Goal: Task Accomplishment & Management: Complete application form

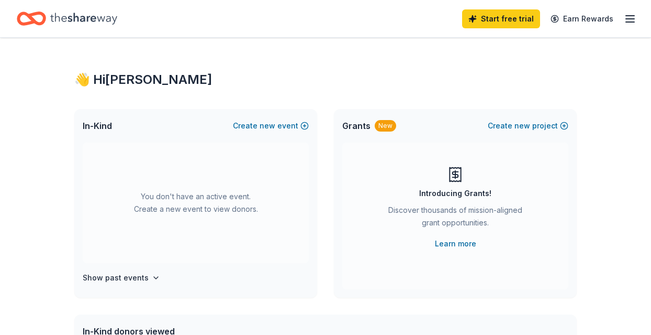
click at [627, 24] on icon "button" at bounding box center [630, 19] width 13 height 13
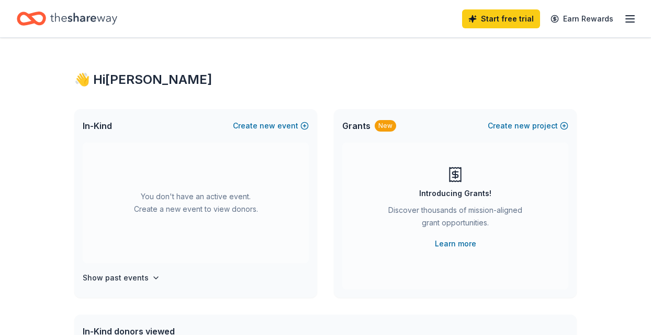
click at [91, 18] on icon "Home" at bounding box center [83, 19] width 67 height 12
click at [279, 124] on button "Create new event" at bounding box center [271, 125] width 76 height 13
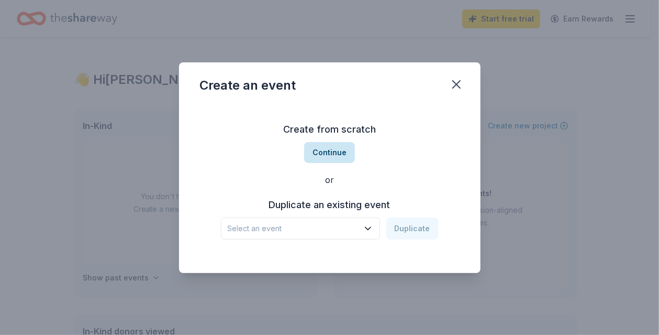
click at [330, 155] on button "Continue" at bounding box center [329, 152] width 51 height 21
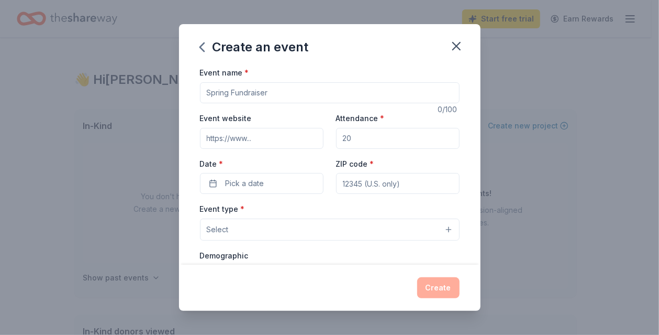
click at [269, 92] on input "Event name *" at bounding box center [330, 92] width 260 height 21
type input "Christmas Teacher 15 Days of Fun"
click at [363, 135] on input "Attendance *" at bounding box center [398, 138] width 124 height 21
type input "200"
click at [270, 182] on button "Pick a date" at bounding box center [262, 183] width 124 height 21
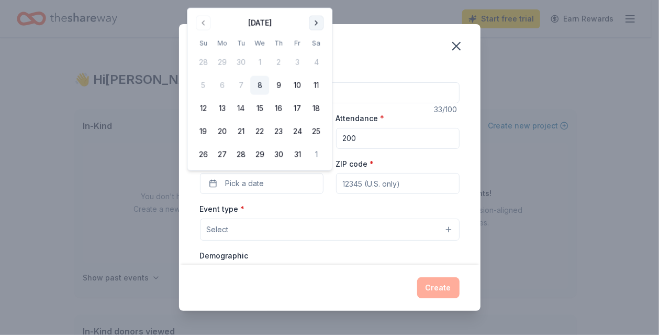
click at [313, 25] on button "Go to next month" at bounding box center [316, 23] width 15 height 15
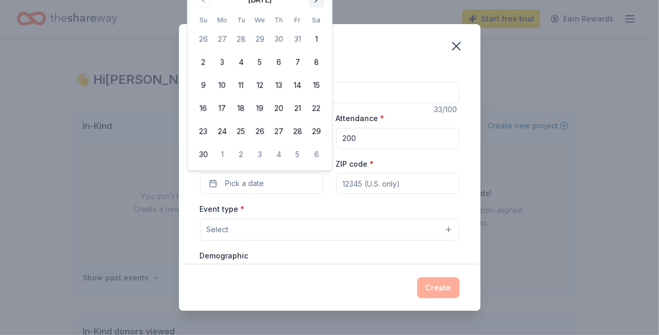
click at [315, 2] on button "Go to next month" at bounding box center [316, 0] width 15 height 15
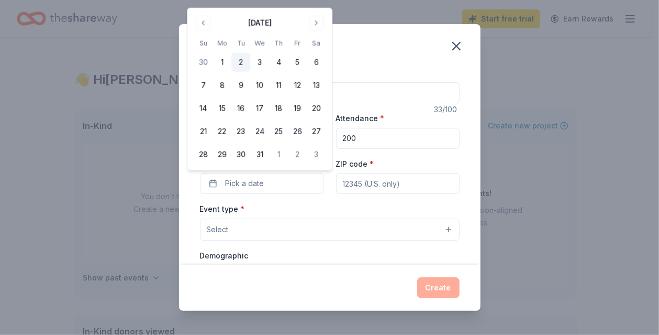
click at [243, 59] on button "2" at bounding box center [240, 62] width 19 height 19
click at [226, 62] on button "1" at bounding box center [222, 62] width 19 height 19
click at [383, 202] on div "Event type * Select" at bounding box center [330, 221] width 260 height 38
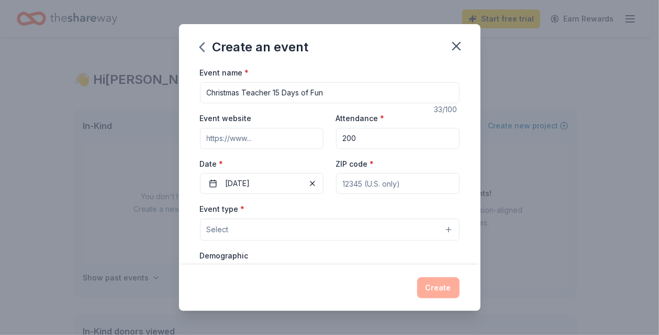
click at [388, 225] on button "Select" at bounding box center [330, 229] width 260 height 22
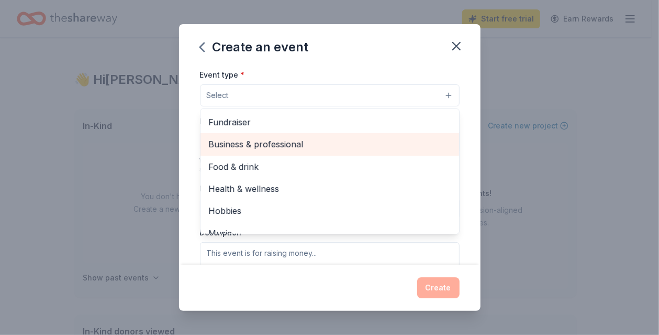
click at [365, 140] on span "Business & professional" at bounding box center [330, 144] width 242 height 14
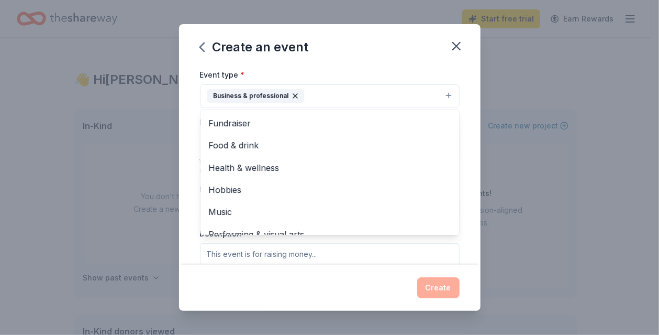
scroll to position [13, 0]
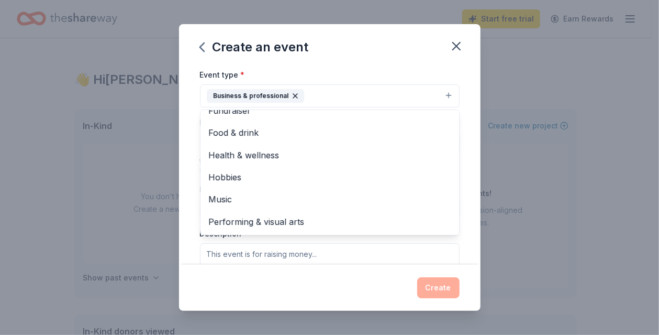
click at [463, 242] on div "Event name * Christmas Teacher 15 Days of Fun 33 /100 Event website Attendance …" at bounding box center [330, 165] width 302 height 198
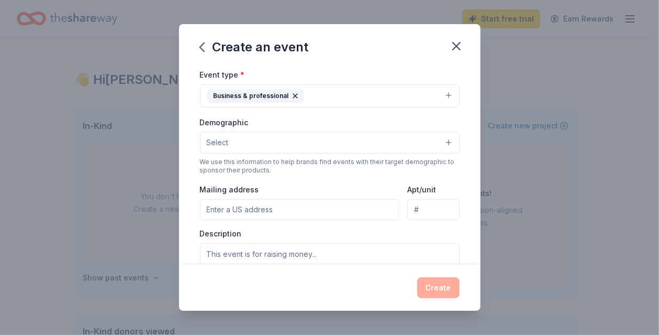
click at [463, 242] on div "Event name * Christmas Teacher 15 Days of Fun 33 /100 Event website Attendance …" at bounding box center [330, 165] width 302 height 198
click at [331, 209] on input "Mailing address" at bounding box center [299, 209] width 199 height 21
type input "1801 East Crafton"
type input "76365"
type input "1801 East Crafton"
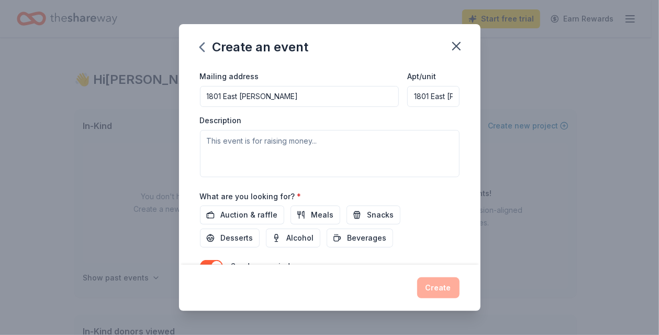
scroll to position [253, 0]
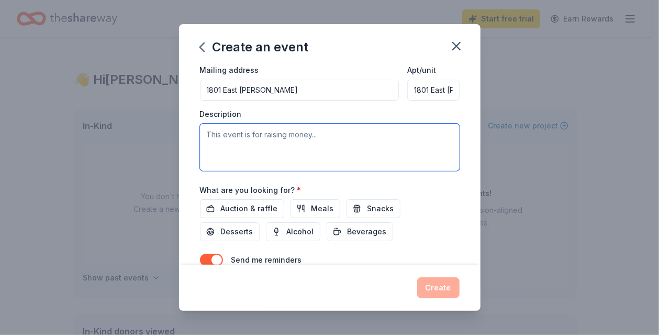
click at [251, 134] on textarea at bounding box center [330, 147] width 260 height 47
type textarea "Teacher Christmas Appreciation"
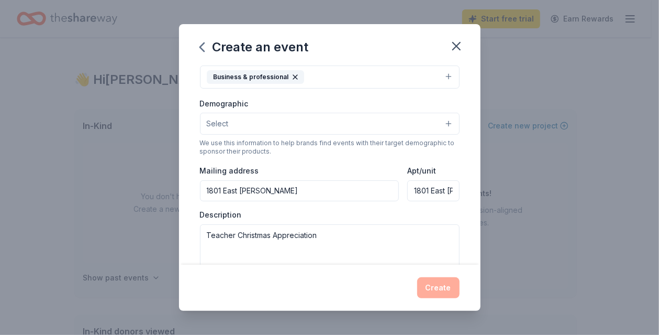
scroll to position [0, 23]
drag, startPoint x: 407, startPoint y: 186, endPoint x: 499, endPoint y: 183, distance: 92.2
click at [499, 183] on div "Create an event Event name * Christmas Teacher 15 Days of Fun 33 /100 Event web…" at bounding box center [329, 167] width 659 height 335
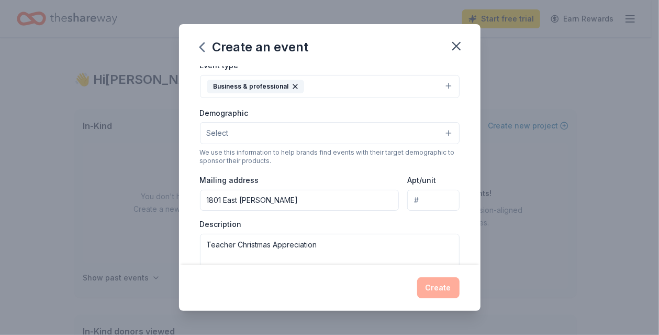
scroll to position [144, 0]
click at [340, 197] on input "1801 East Crafton" at bounding box center [299, 198] width 199 height 21
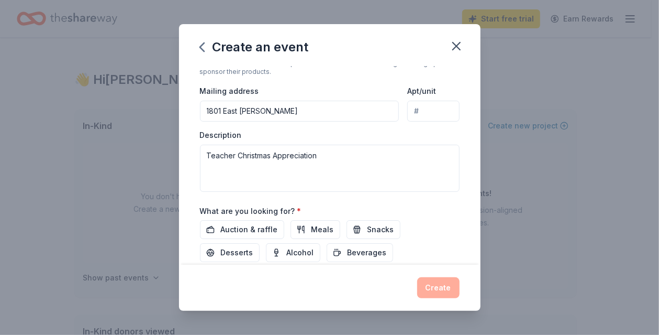
scroll to position [234, 0]
click at [263, 117] on input "1801 East Crafton" at bounding box center [299, 109] width 199 height 21
drag, startPoint x: 283, startPoint y: 106, endPoint x: 127, endPoint y: 125, distance: 157.6
click at [127, 125] on div "Create an event Event name * Christmas Teacher 15 Days of Fun 33 /100 Event web…" at bounding box center [329, 167] width 659 height 335
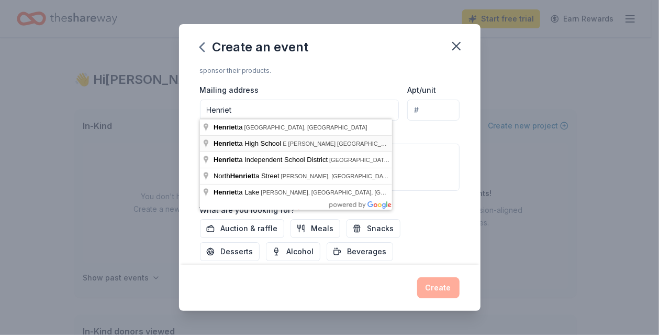
type input "Henrietta iSD"
type input "1801 East Crafton"
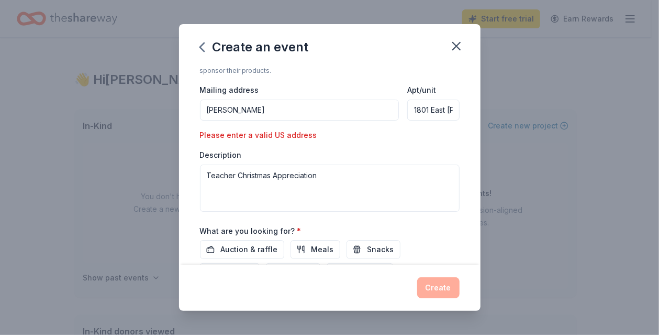
click at [328, 108] on input "Henrietta iSD" at bounding box center [299, 109] width 199 height 21
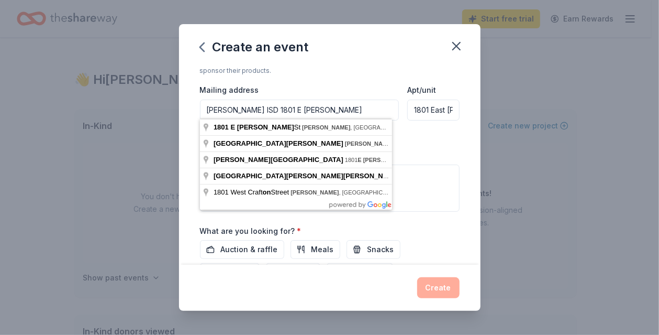
type input "Henrietta ISD 1801 E Crafton"
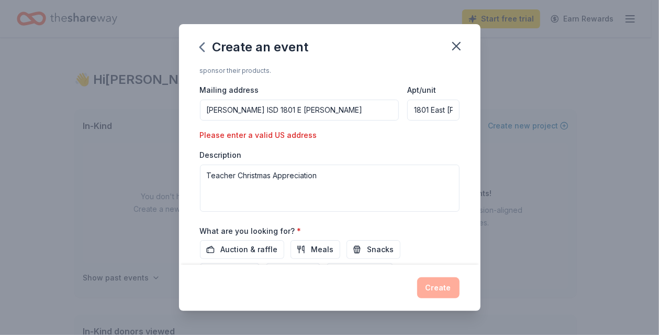
scroll to position [0, 23]
drag, startPoint x: 406, startPoint y: 108, endPoint x: 519, endPoint y: 100, distance: 113.4
click at [519, 100] on div "Create an event Event name * Christmas Teacher 15 Days of Fun 33 /100 Event web…" at bounding box center [329, 167] width 659 height 335
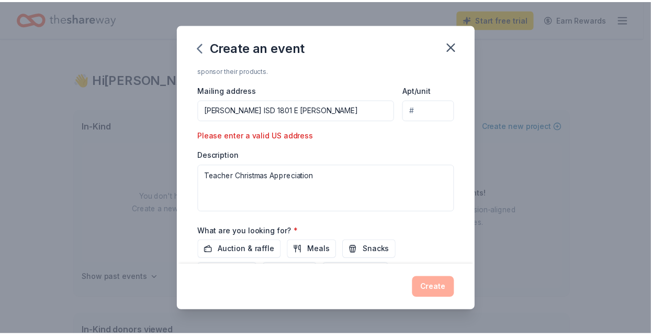
scroll to position [321, 0]
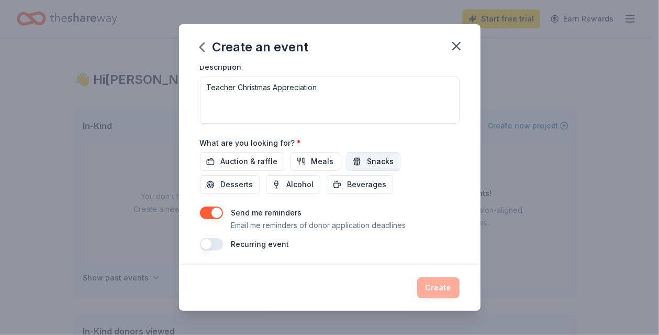
click at [379, 158] on span "Snacks" at bounding box center [381, 161] width 27 height 13
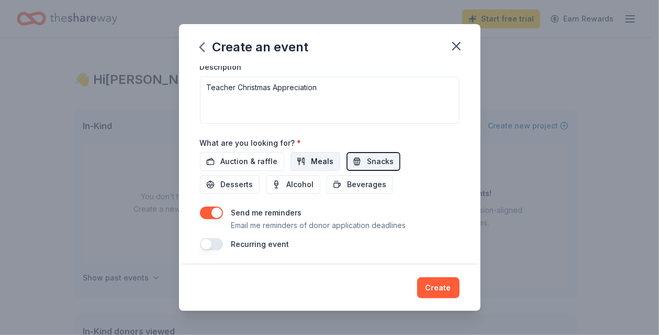
click at [324, 160] on span "Meals" at bounding box center [323, 161] width 23 height 13
click at [248, 179] on span "Desserts" at bounding box center [237, 184] width 32 height 13
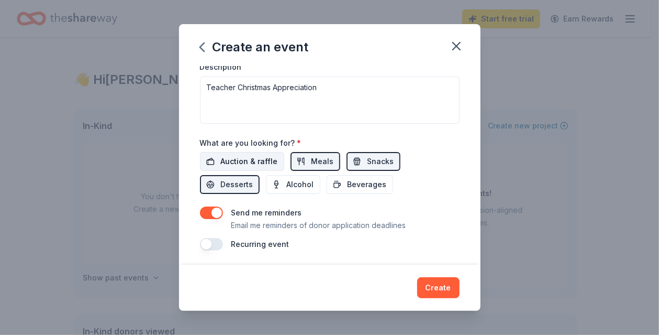
click at [255, 163] on span "Auction & raffle" at bounding box center [249, 161] width 57 height 13
click at [359, 181] on span "Beverages" at bounding box center [367, 184] width 39 height 13
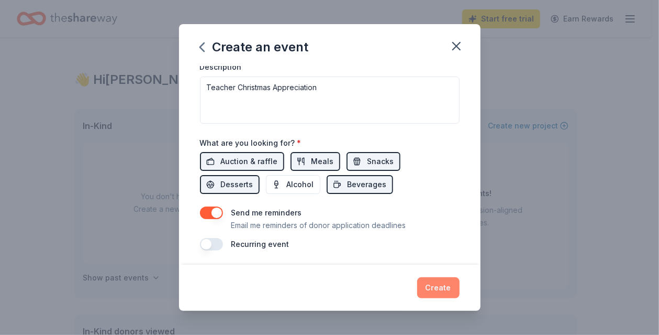
click at [441, 290] on button "Create" at bounding box center [438, 287] width 42 height 21
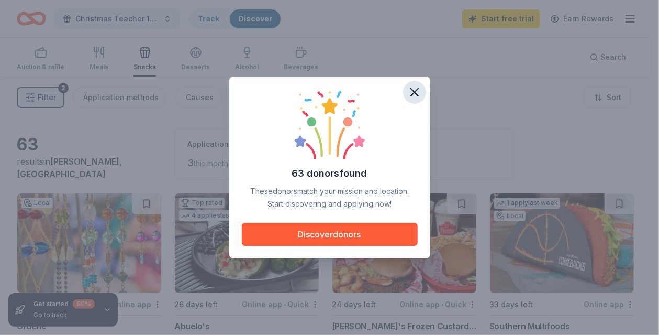
click at [417, 92] on icon "button" at bounding box center [414, 92] width 15 height 15
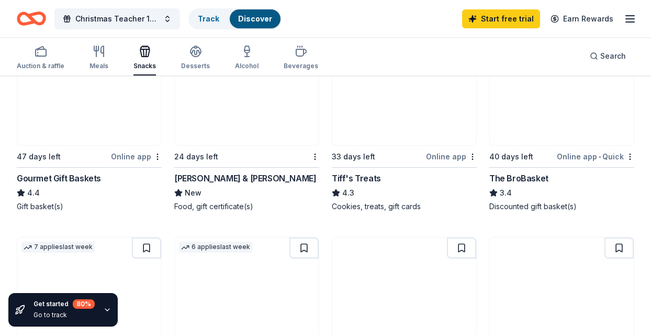
scroll to position [550, 0]
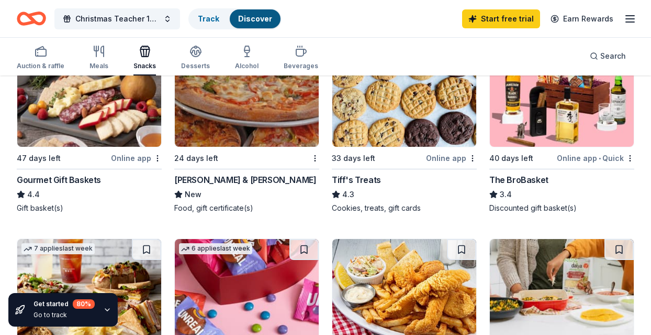
click at [417, 100] on img at bounding box center [404, 96] width 144 height 99
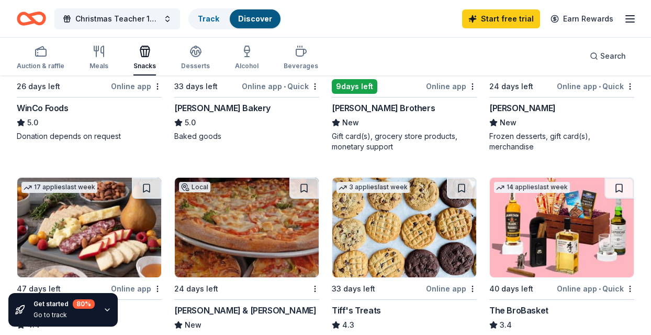
scroll to position [418, 0]
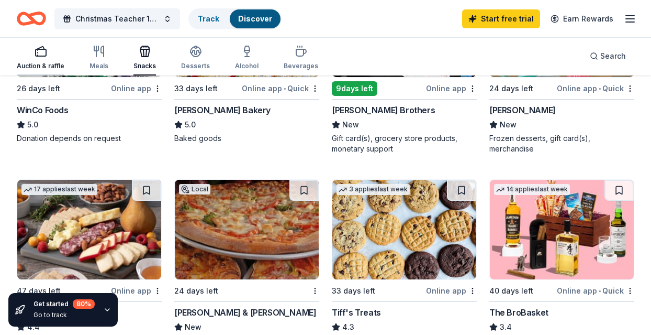
click at [39, 65] on div "Auction & raffle" at bounding box center [41, 66] width 48 height 8
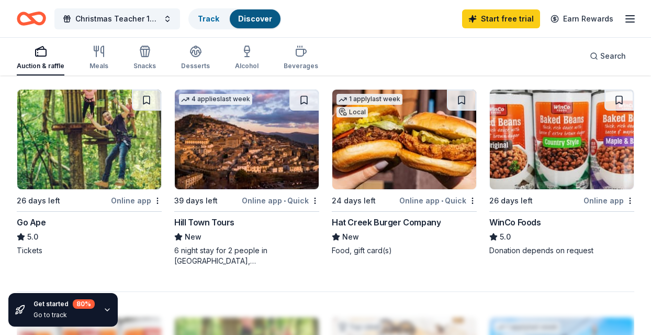
scroll to position [908, 0]
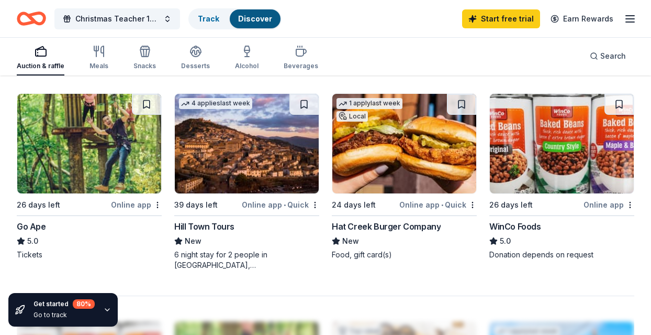
click at [557, 166] on img at bounding box center [562, 143] width 144 height 99
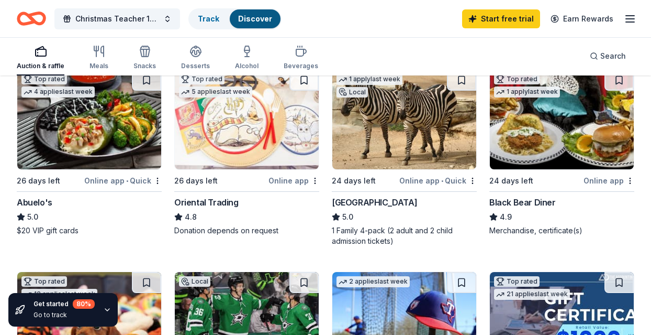
scroll to position [0, 0]
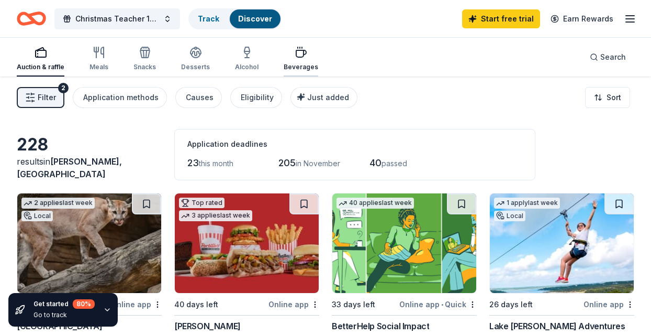
click at [301, 59] on div "Beverages" at bounding box center [301, 58] width 35 height 25
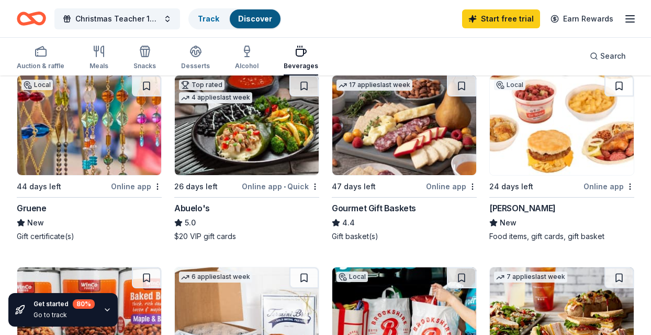
scroll to position [127, 0]
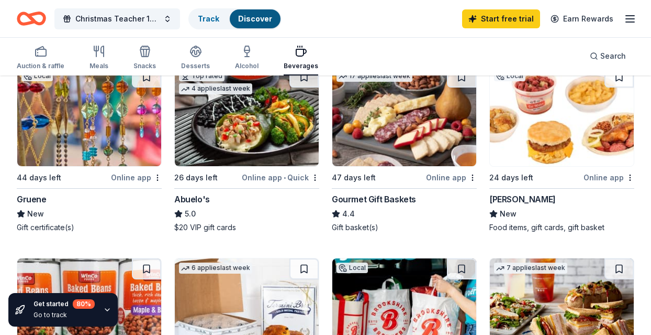
click at [428, 124] on img at bounding box center [404, 115] width 144 height 99
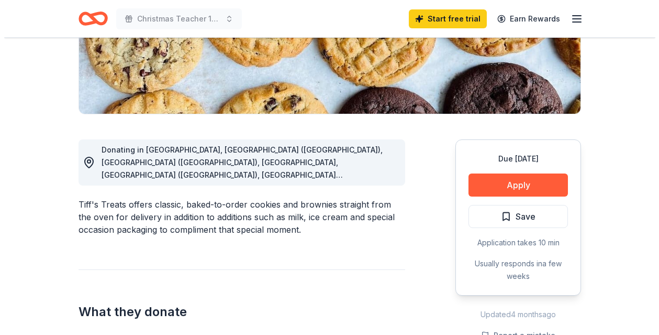
scroll to position [268, 0]
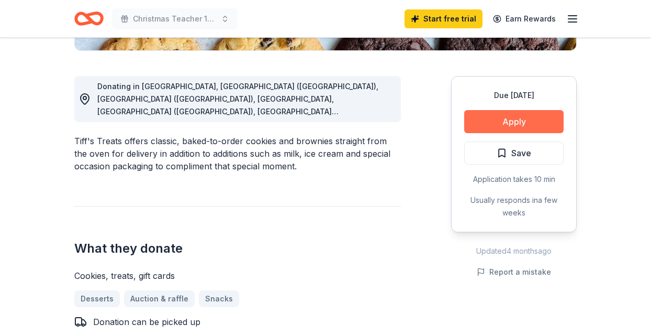
click at [524, 121] on button "Apply" at bounding box center [513, 121] width 99 height 23
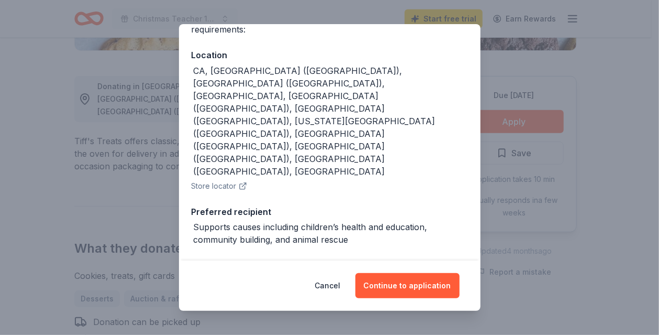
scroll to position [108, 0]
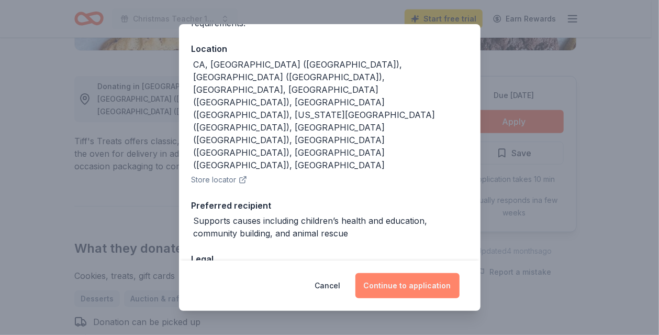
click at [421, 284] on button "Continue to application" at bounding box center [407, 285] width 104 height 25
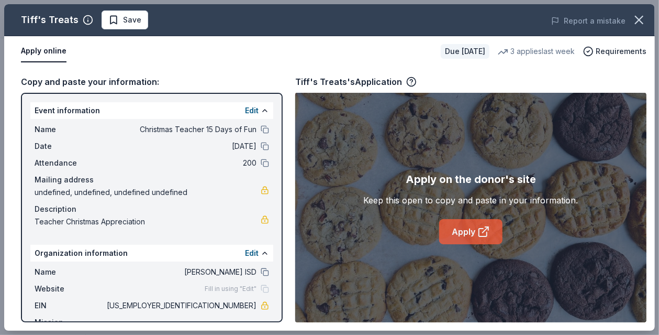
click at [464, 232] on link "Apply" at bounding box center [470, 231] width 63 height 25
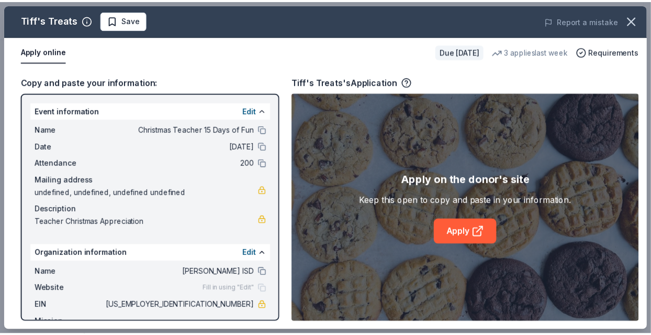
scroll to position [32, 0]
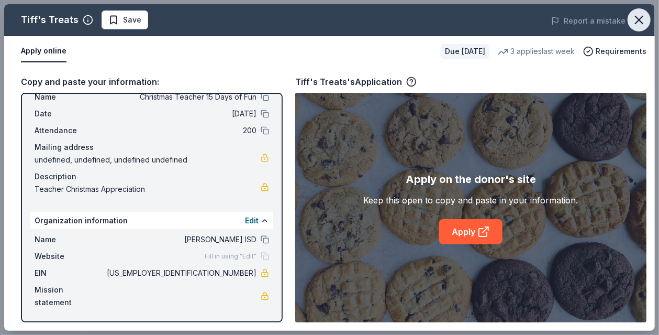
click at [638, 17] on icon "button" at bounding box center [639, 20] width 15 height 15
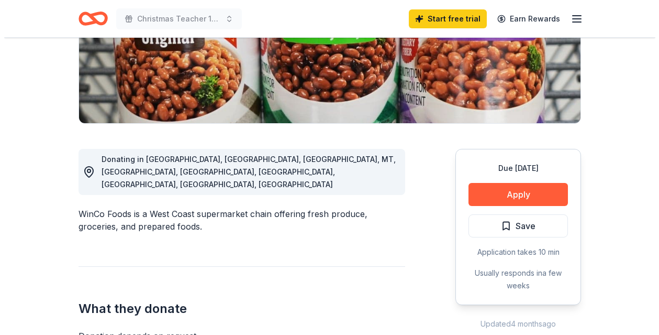
scroll to position [205, 0]
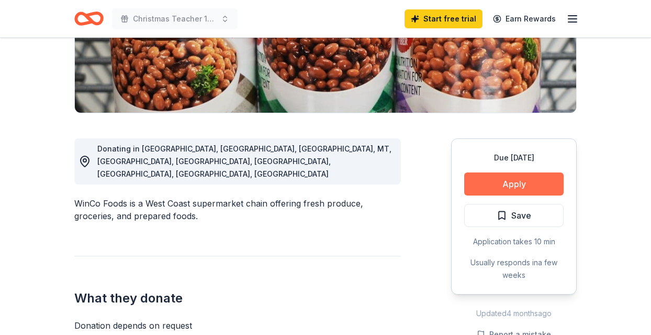
click at [525, 183] on button "Apply" at bounding box center [513, 183] width 99 height 23
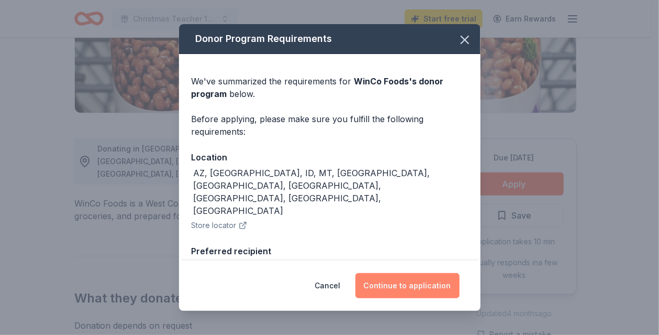
click at [433, 282] on button "Continue to application" at bounding box center [407, 285] width 104 height 25
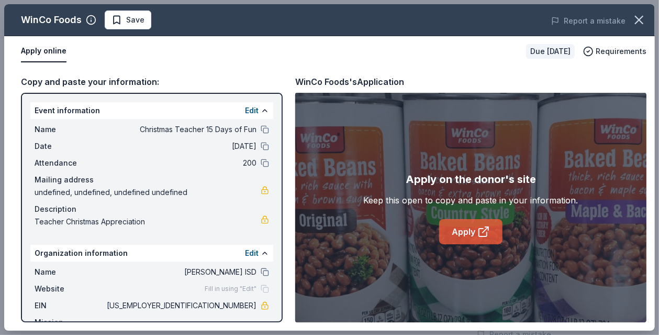
click at [471, 237] on link "Apply" at bounding box center [470, 231] width 63 height 25
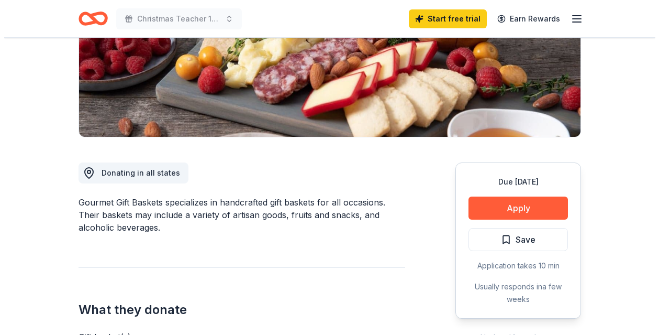
scroll to position [263, 0]
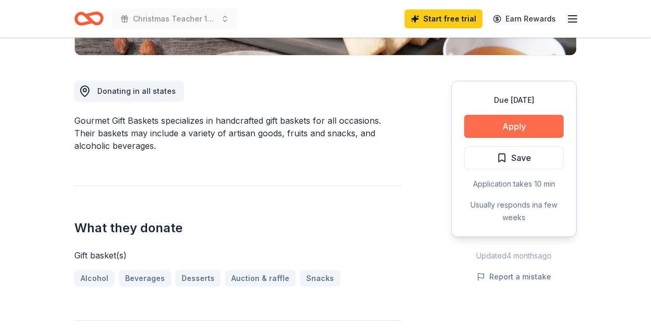
click at [511, 124] on button "Apply" at bounding box center [513, 126] width 99 height 23
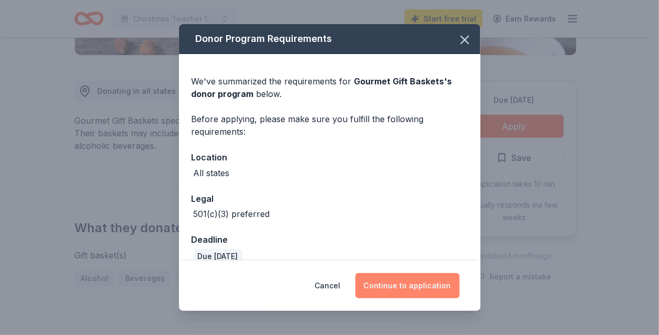
click at [431, 291] on button "Continue to application" at bounding box center [407, 285] width 104 height 25
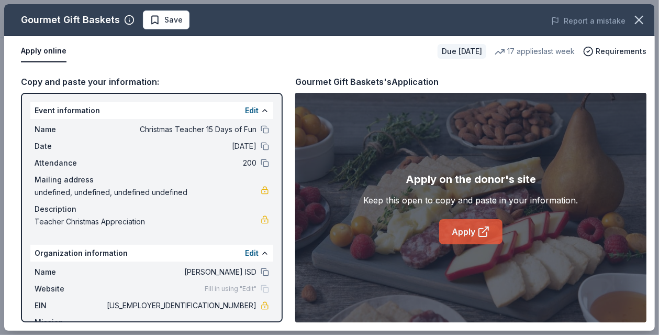
click at [471, 231] on link "Apply" at bounding box center [470, 231] width 63 height 25
